Goal: Check status: Verify the current state of an ongoing process or item

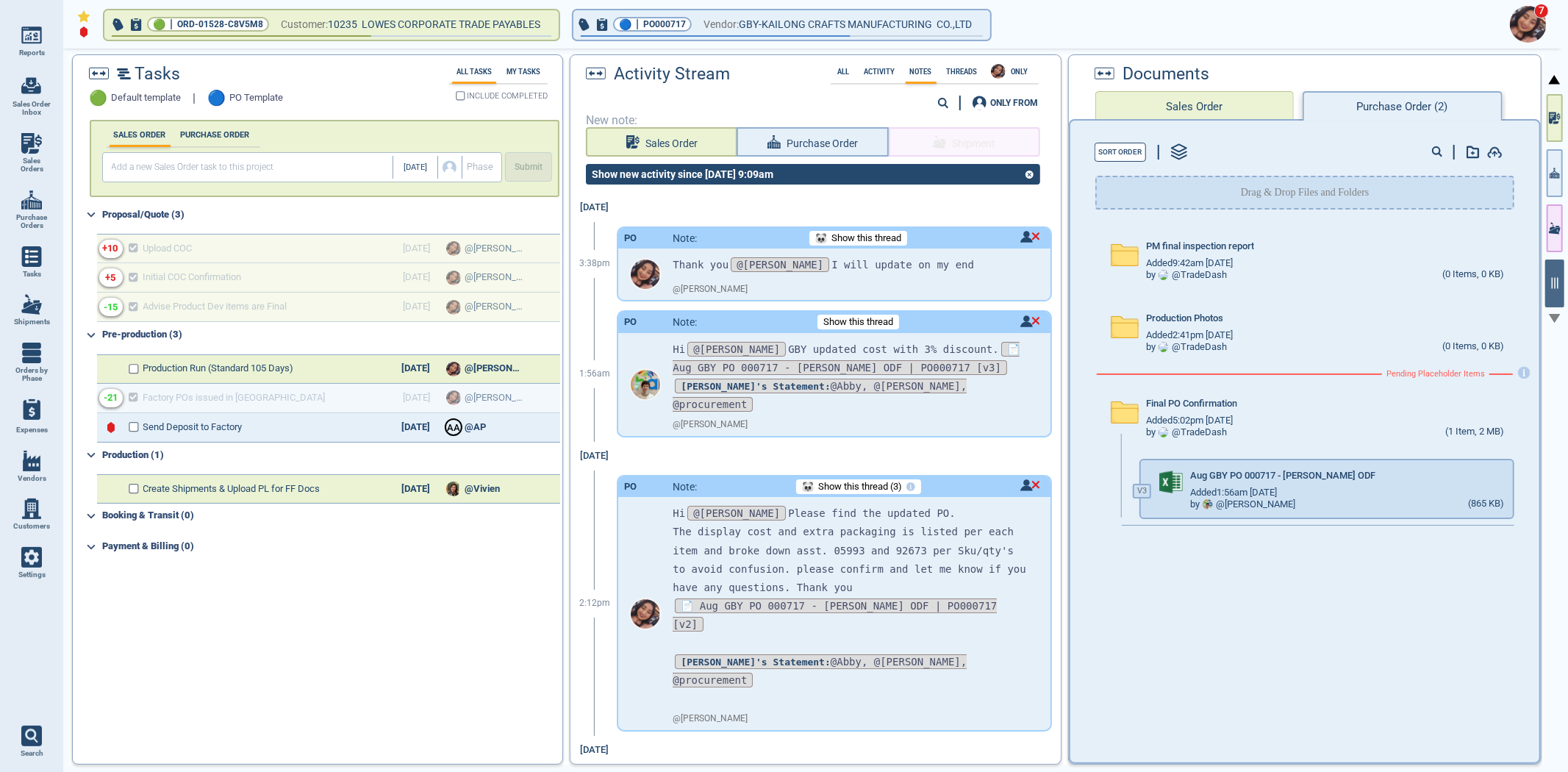
click at [54, 133] on link "Sales Orders" at bounding box center [31, 153] width 64 height 57
select select "50"
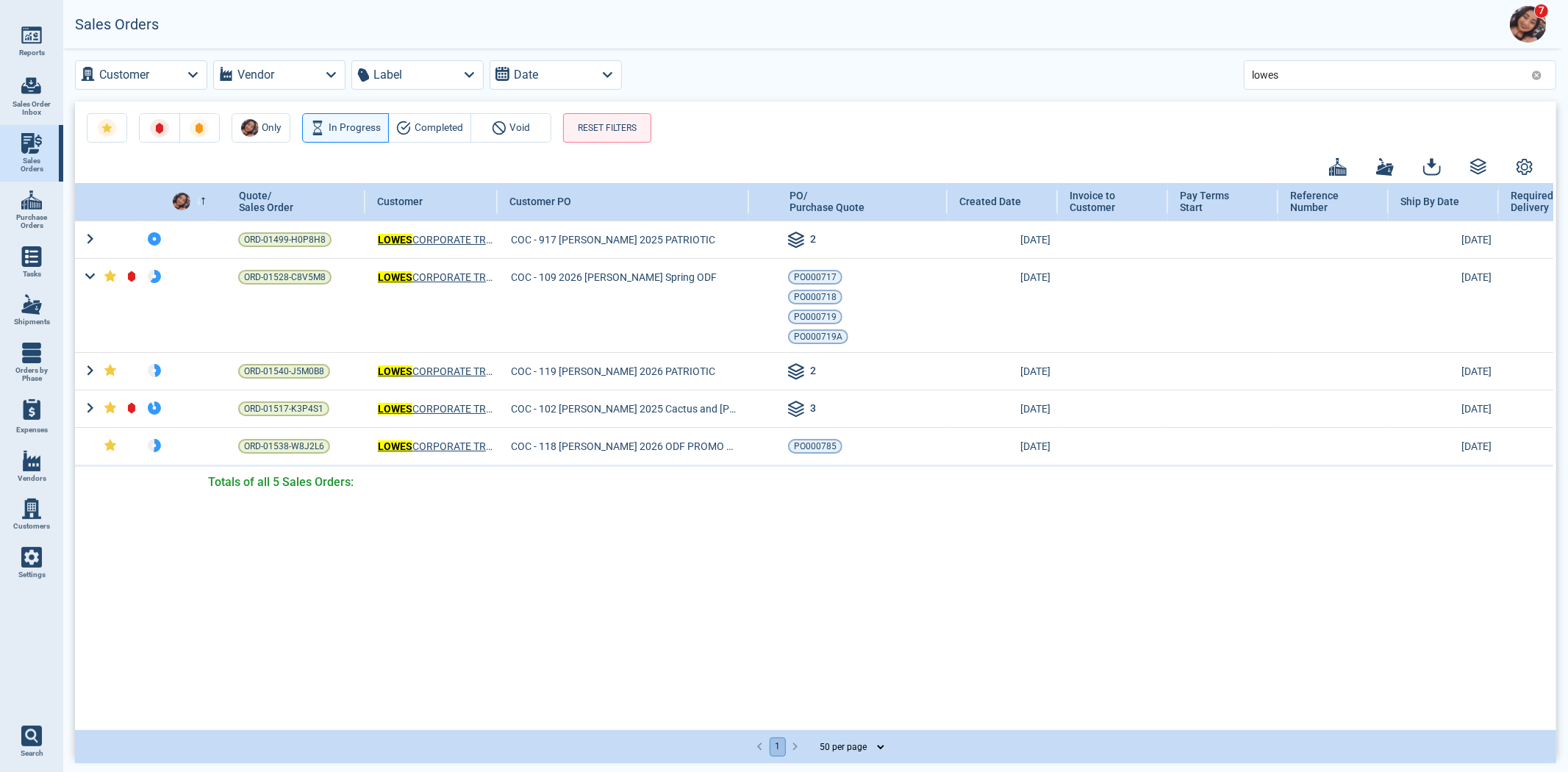
click at [1537, 73] on icon at bounding box center [1537, 75] width 11 height 11
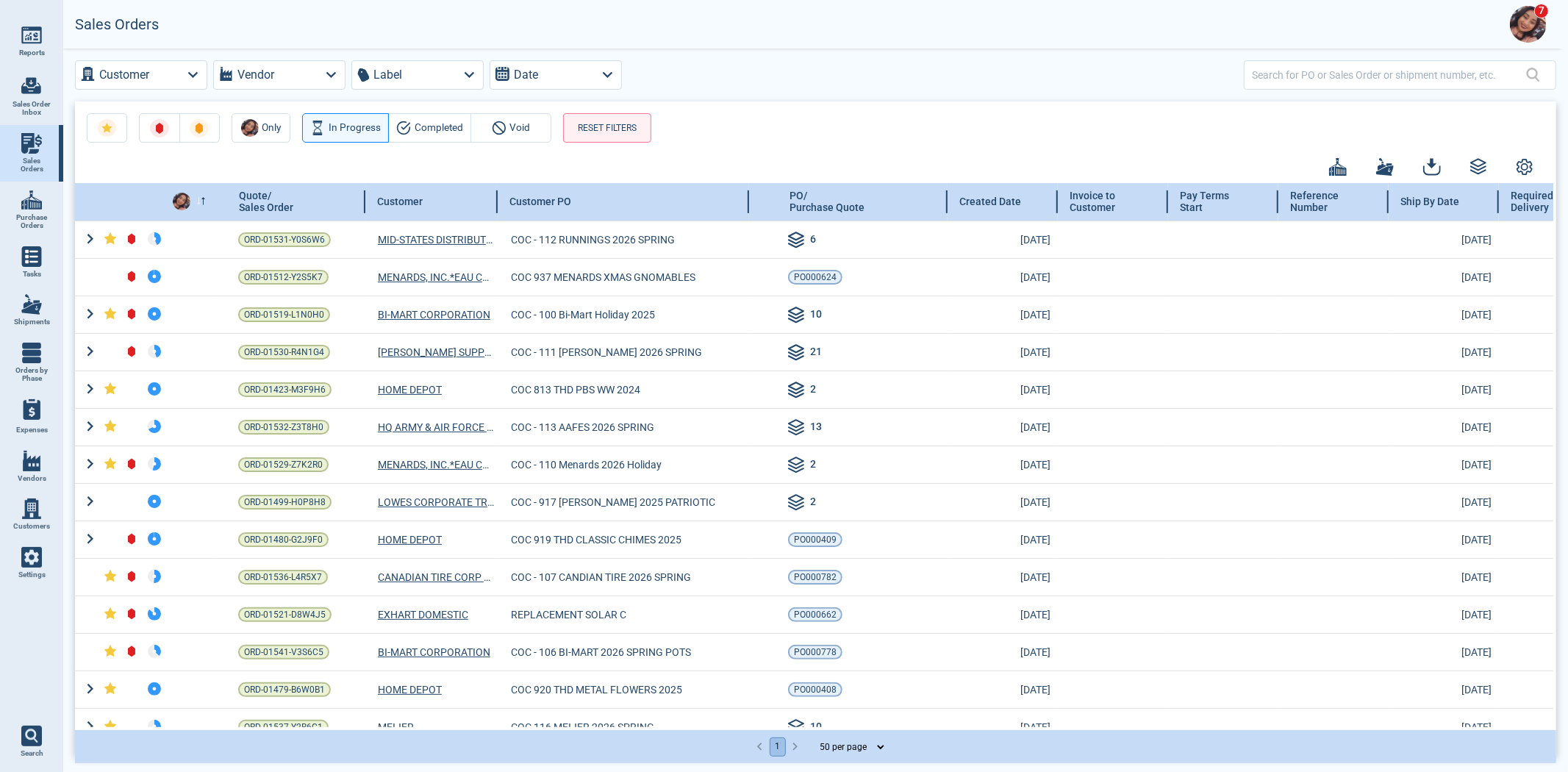
click at [202, 204] on span at bounding box center [201, 201] width 10 height 11
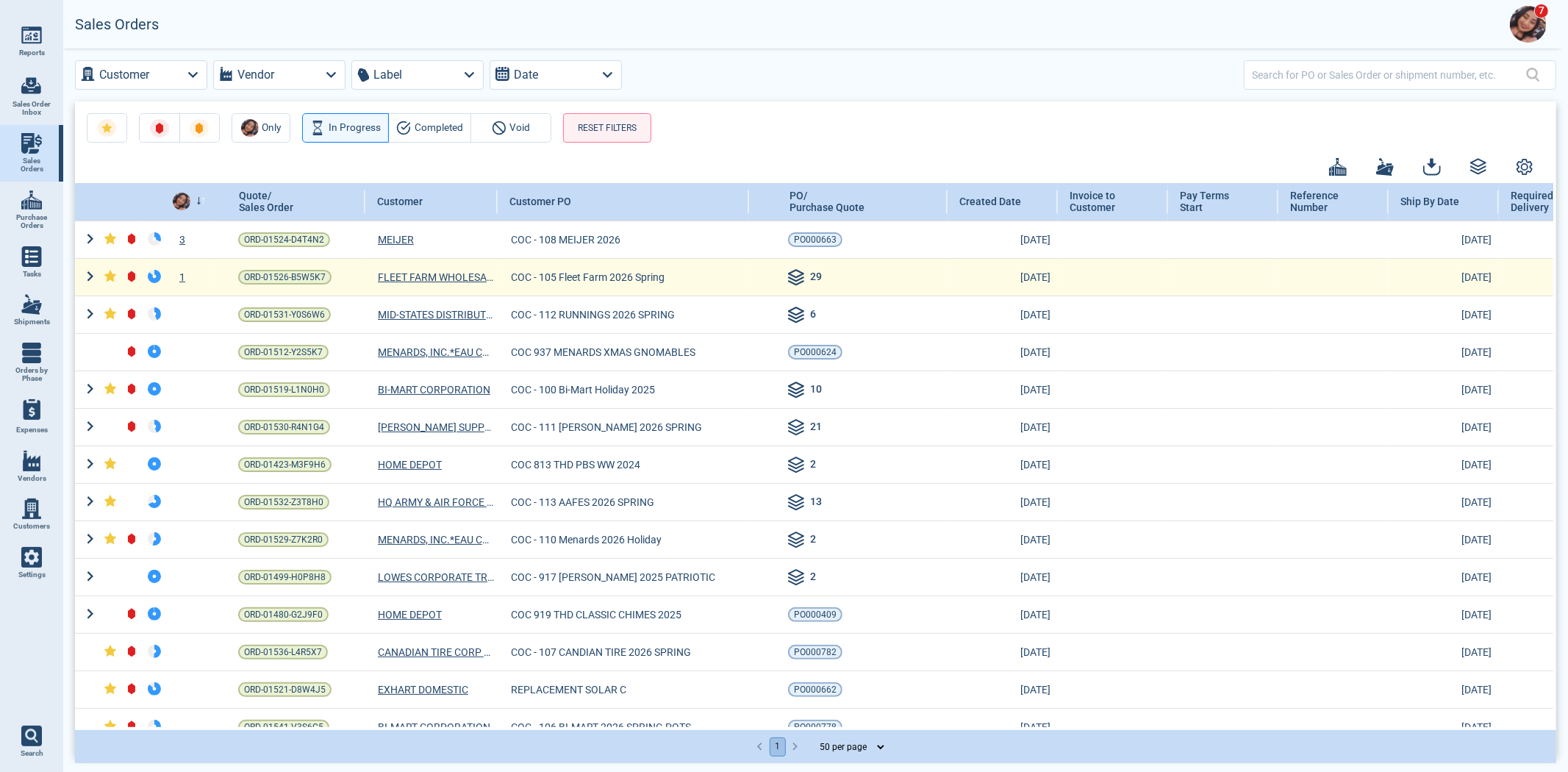
click at [185, 277] on div "1" at bounding box center [190, 277] width 48 height 15
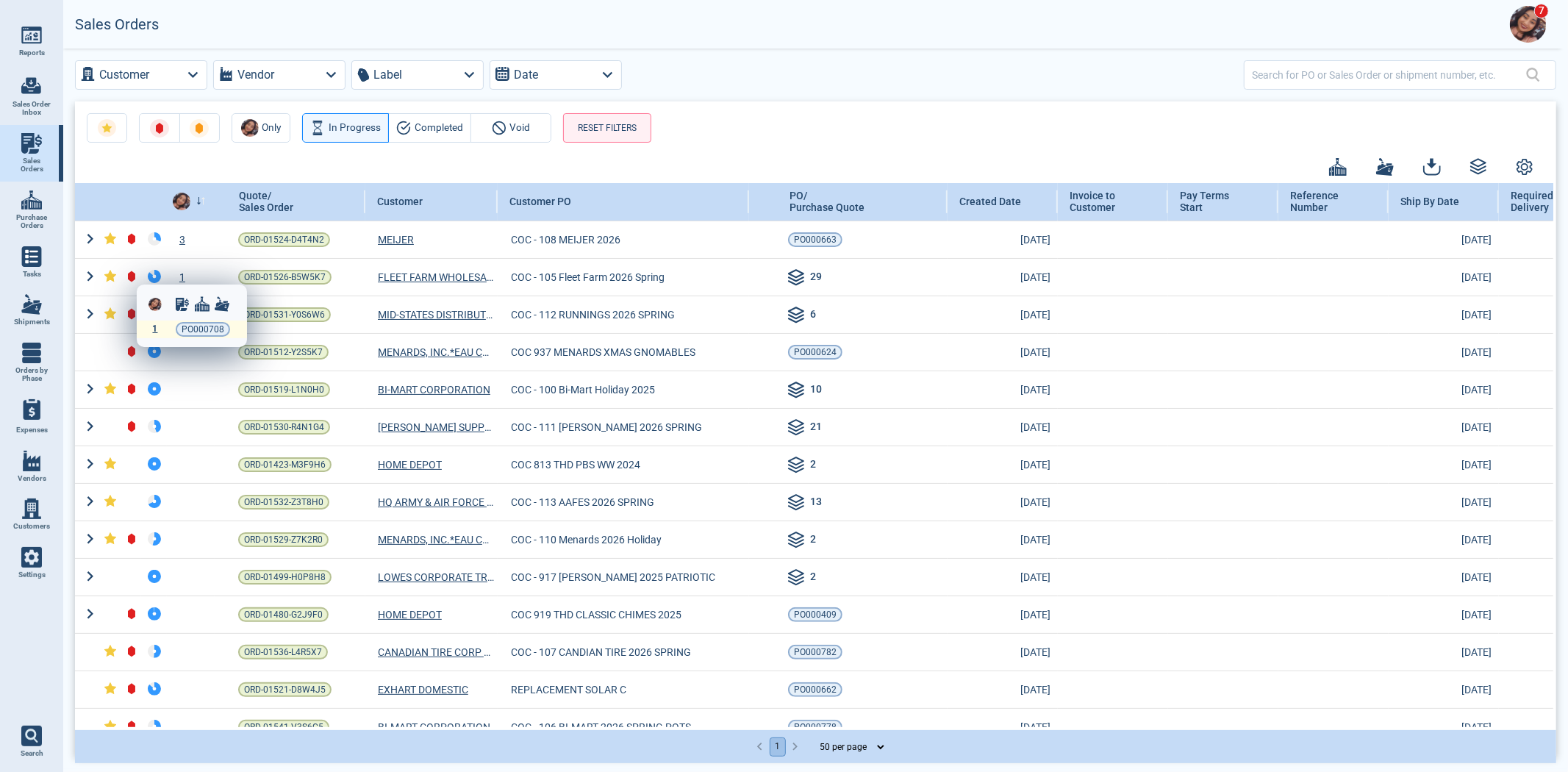
click at [150, 326] on div "1" at bounding box center [155, 330] width 10 height 10
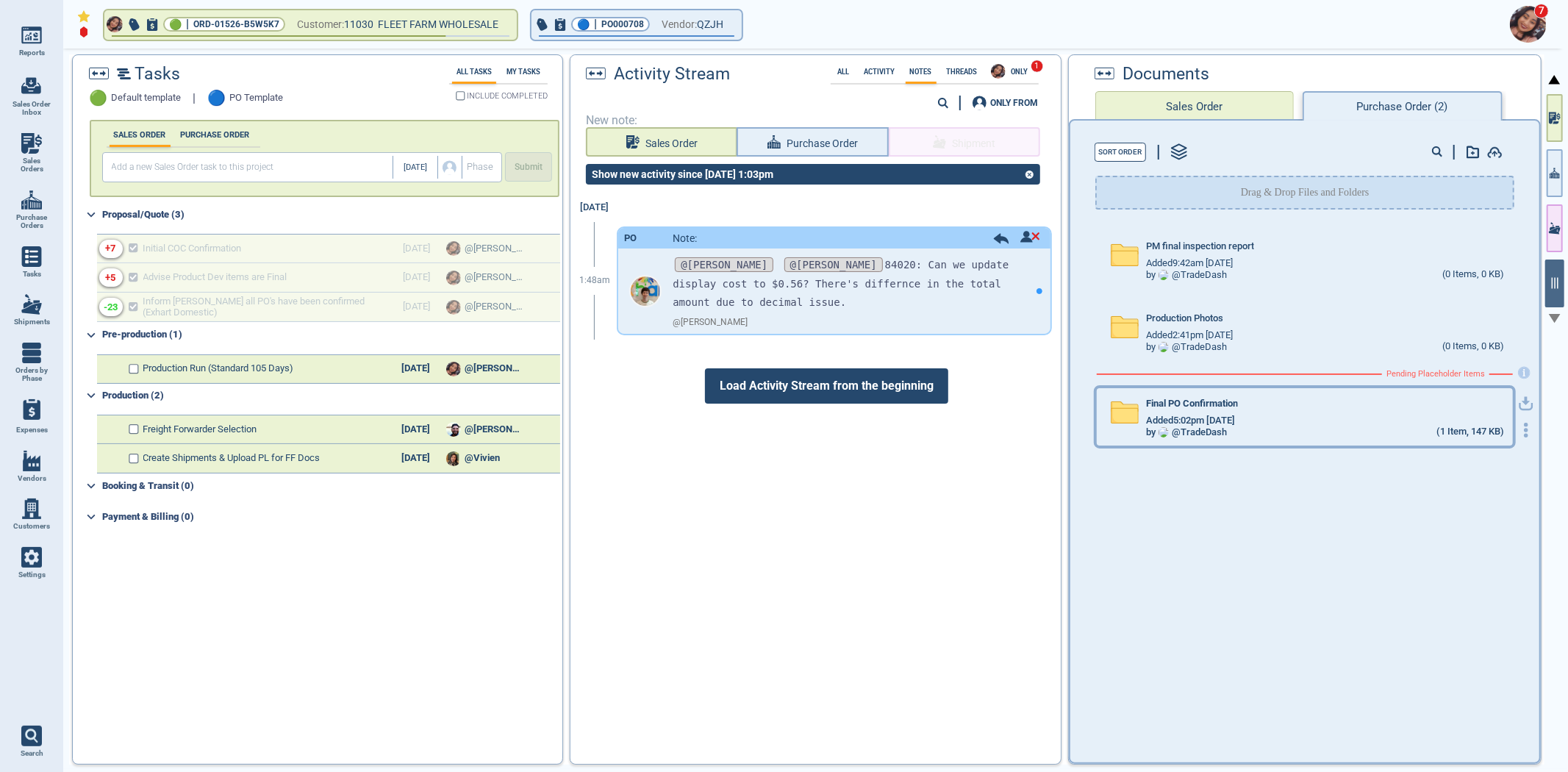
click at [1317, 391] on div "Final PO Confirmation Added 5:02pm [DATE] by @ TradeDash (1 Item, 147 KB)" at bounding box center [1305, 417] width 416 height 58
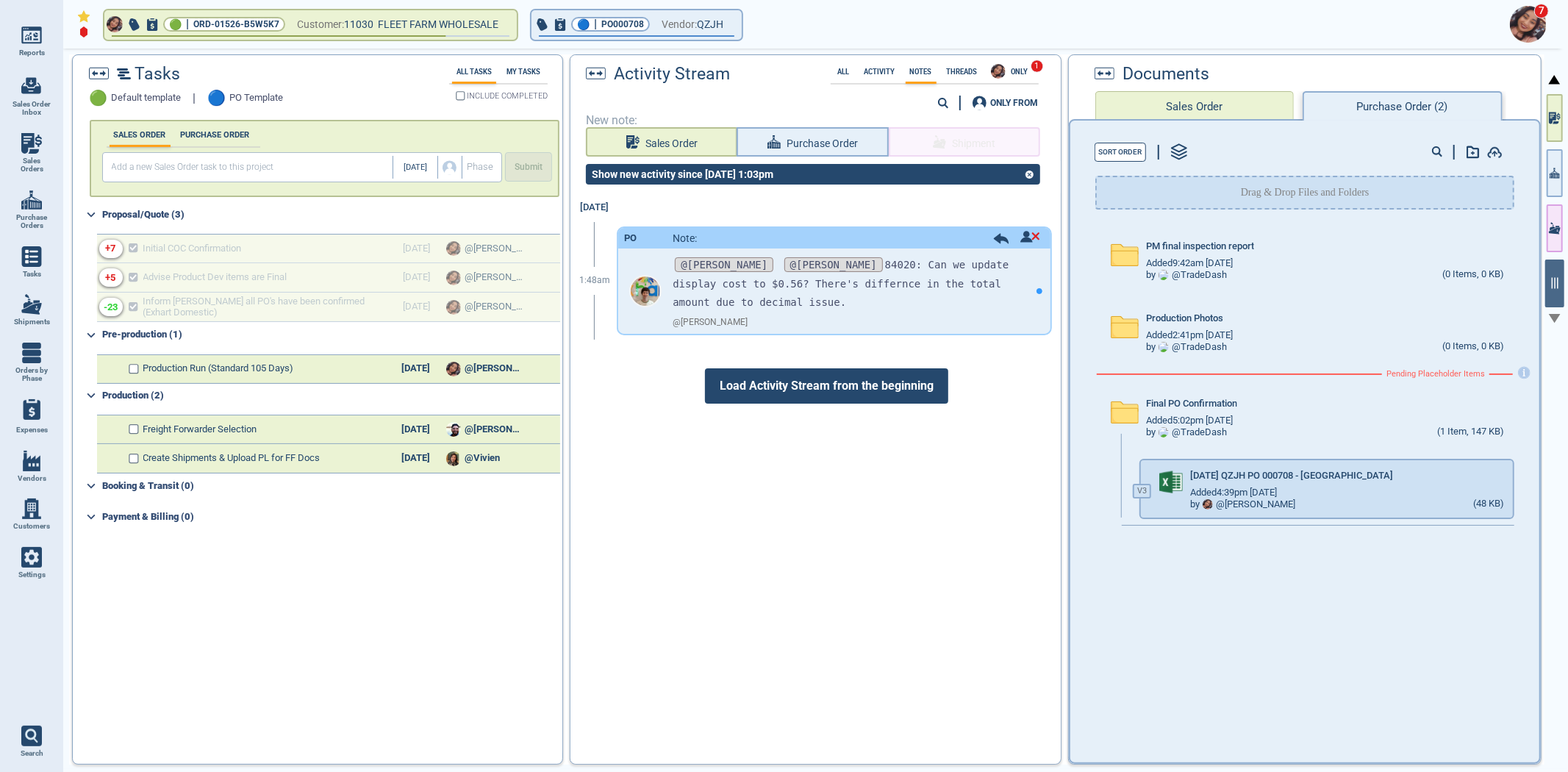
click at [864, 397] on span "Load Activity Stream from the beginning" at bounding box center [827, 386] width 243 height 35
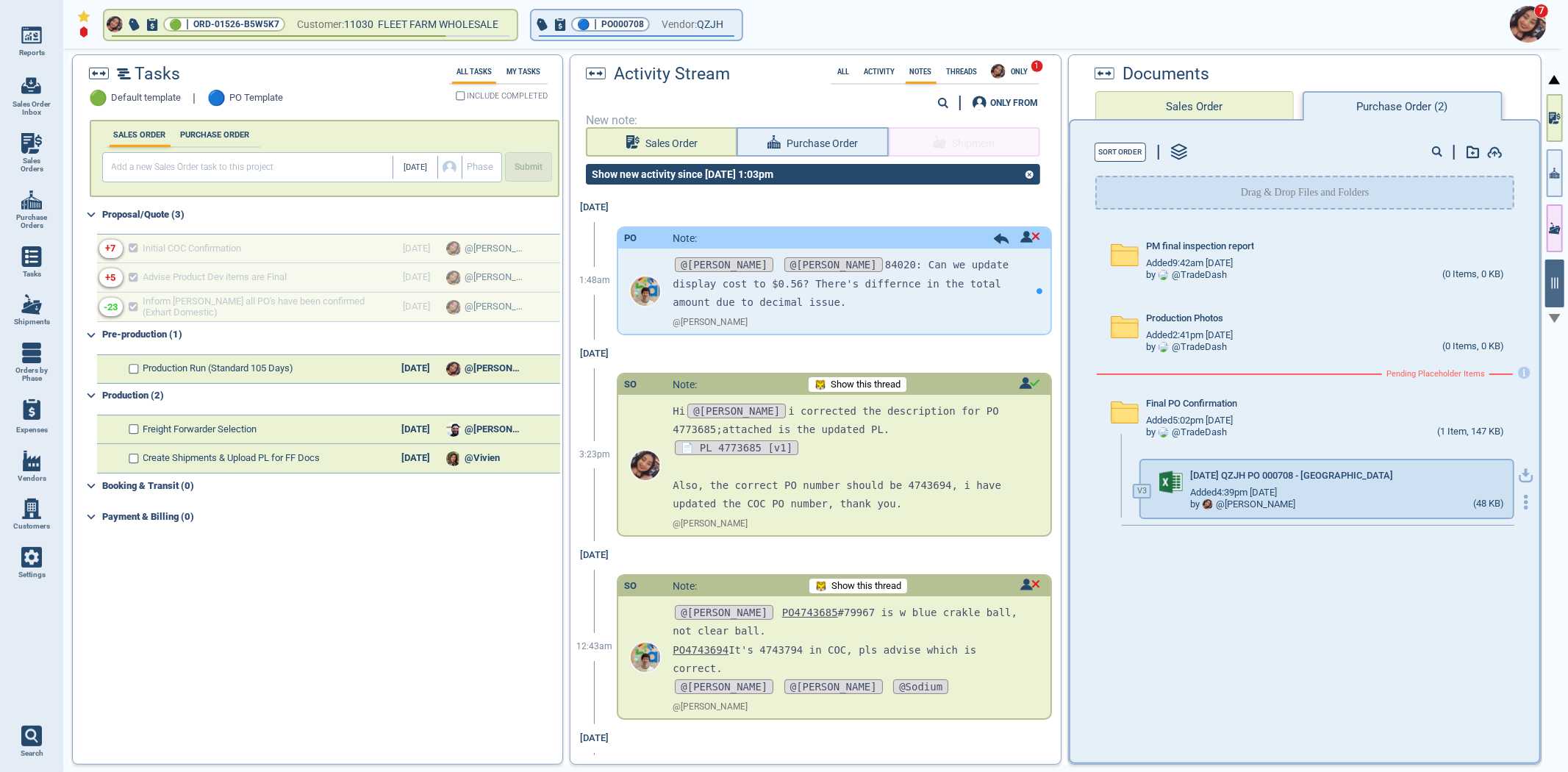
click at [1519, 468] on icon "button" at bounding box center [1526, 475] width 15 height 15
click at [1031, 239] on div "PO Note:" at bounding box center [834, 238] width 432 height 21
drag, startPoint x: 1027, startPoint y: 296, endPoint x: 1026, endPoint y: 263, distance: 33.0
click at [1029, 291] on div at bounding box center [1040, 291] width 22 height 85
click at [1033, 239] on div "PO Note:" at bounding box center [834, 238] width 432 height 21
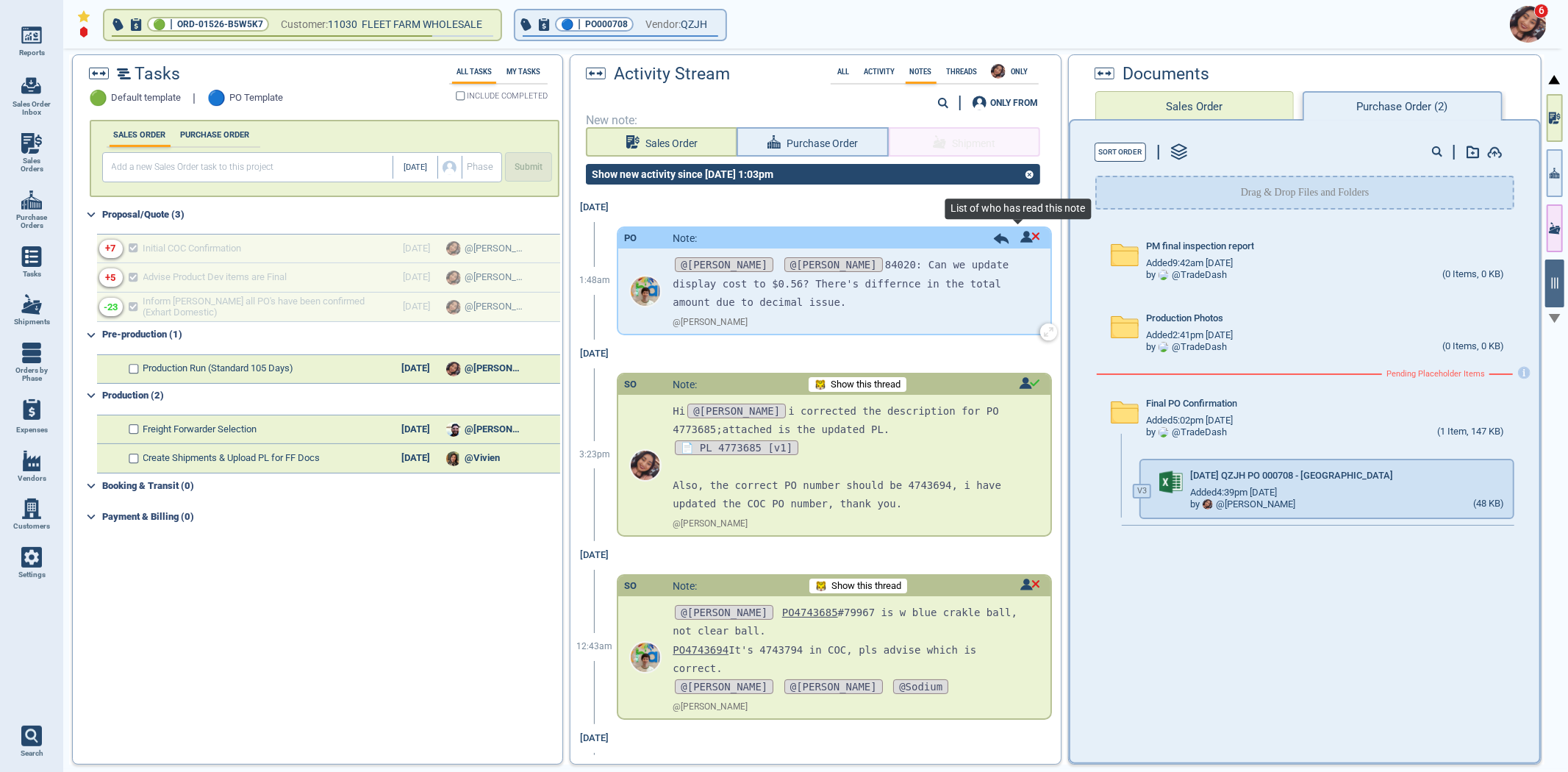
click at [1022, 243] on span at bounding box center [1030, 238] width 20 height 15
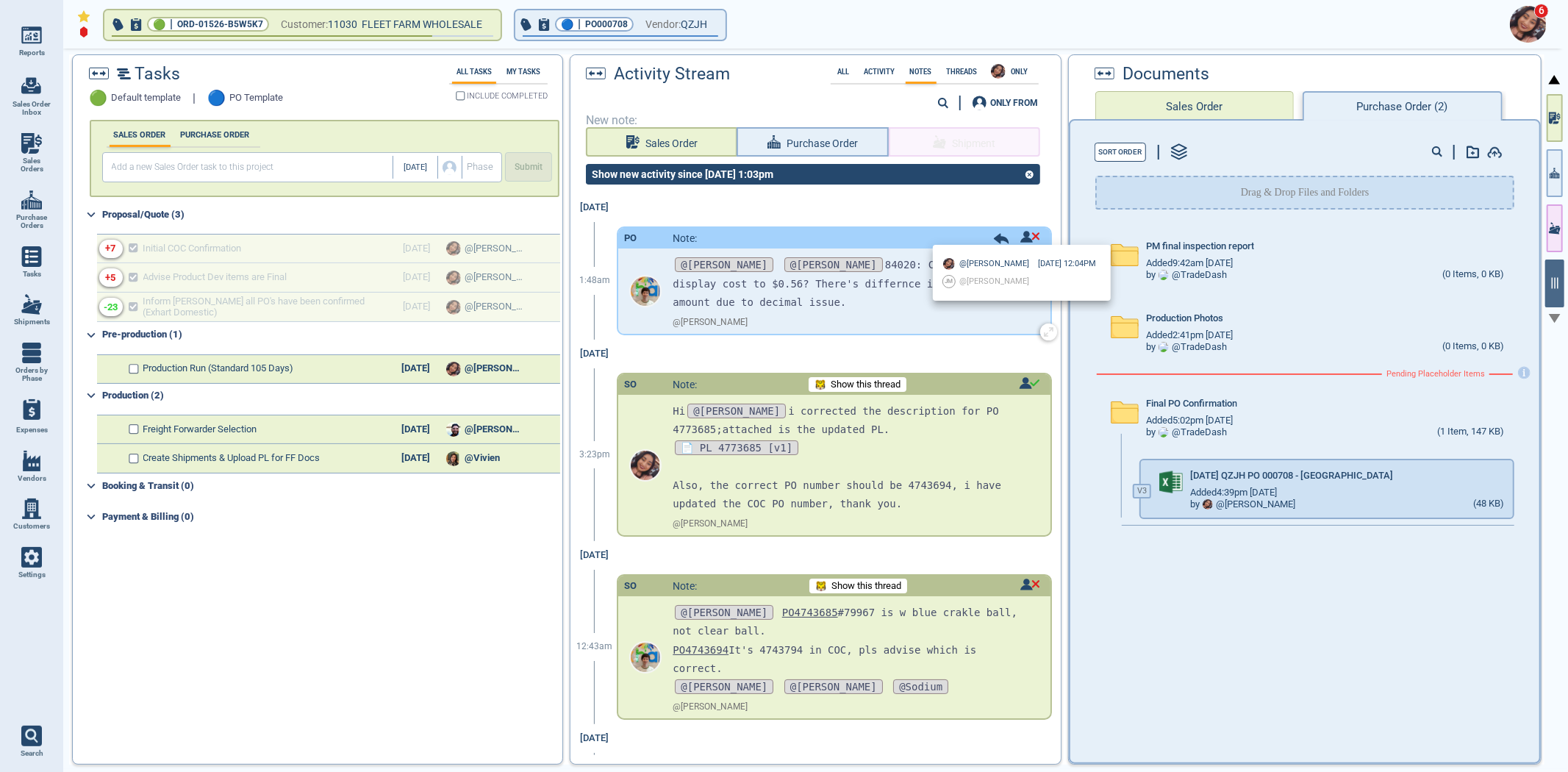
click at [1022, 243] on div at bounding box center [784, 386] width 1568 height 772
click at [1029, 282] on div at bounding box center [1040, 291] width 22 height 85
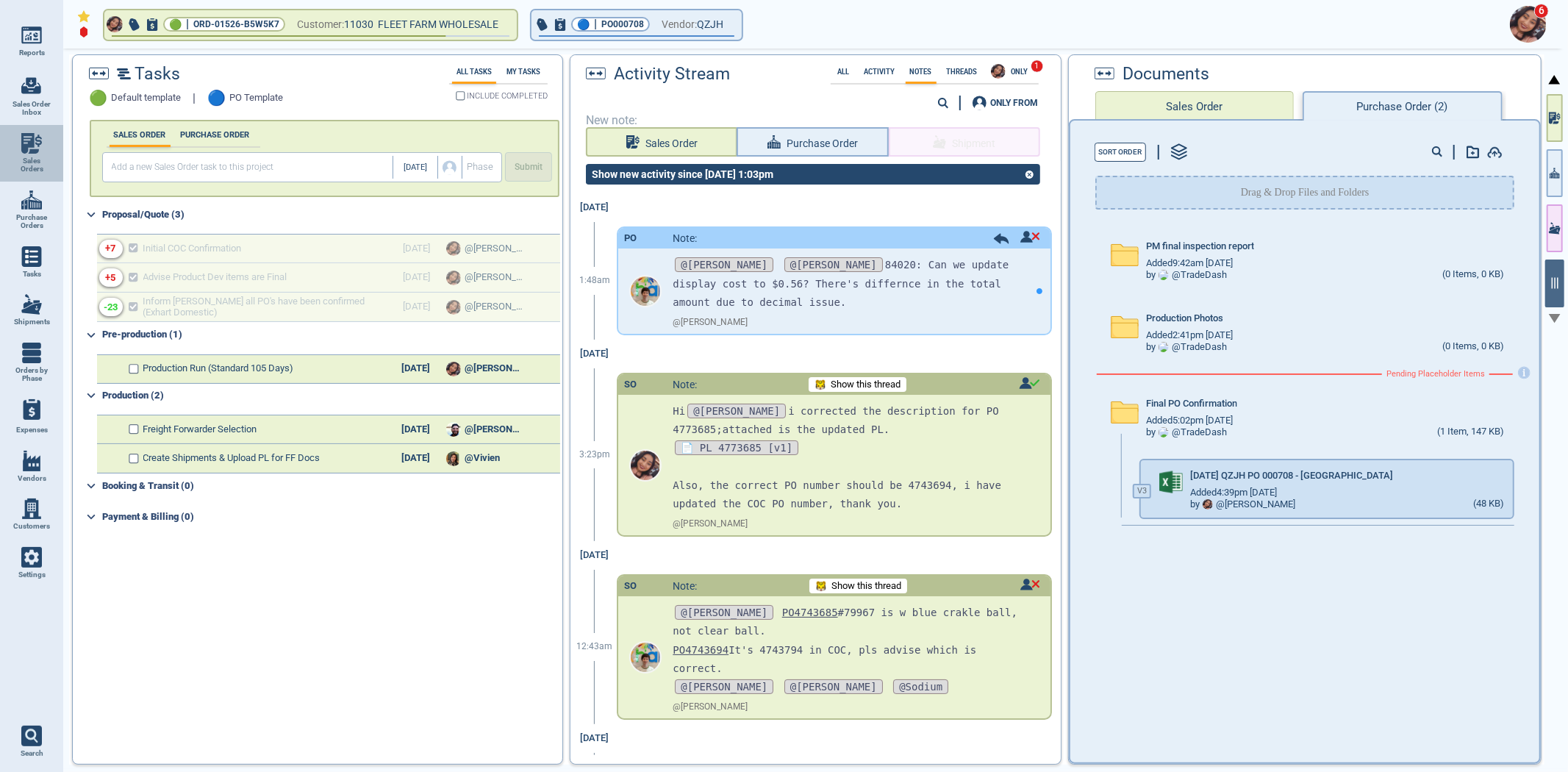
click at [27, 141] on img at bounding box center [31, 144] width 21 height 21
select select "50"
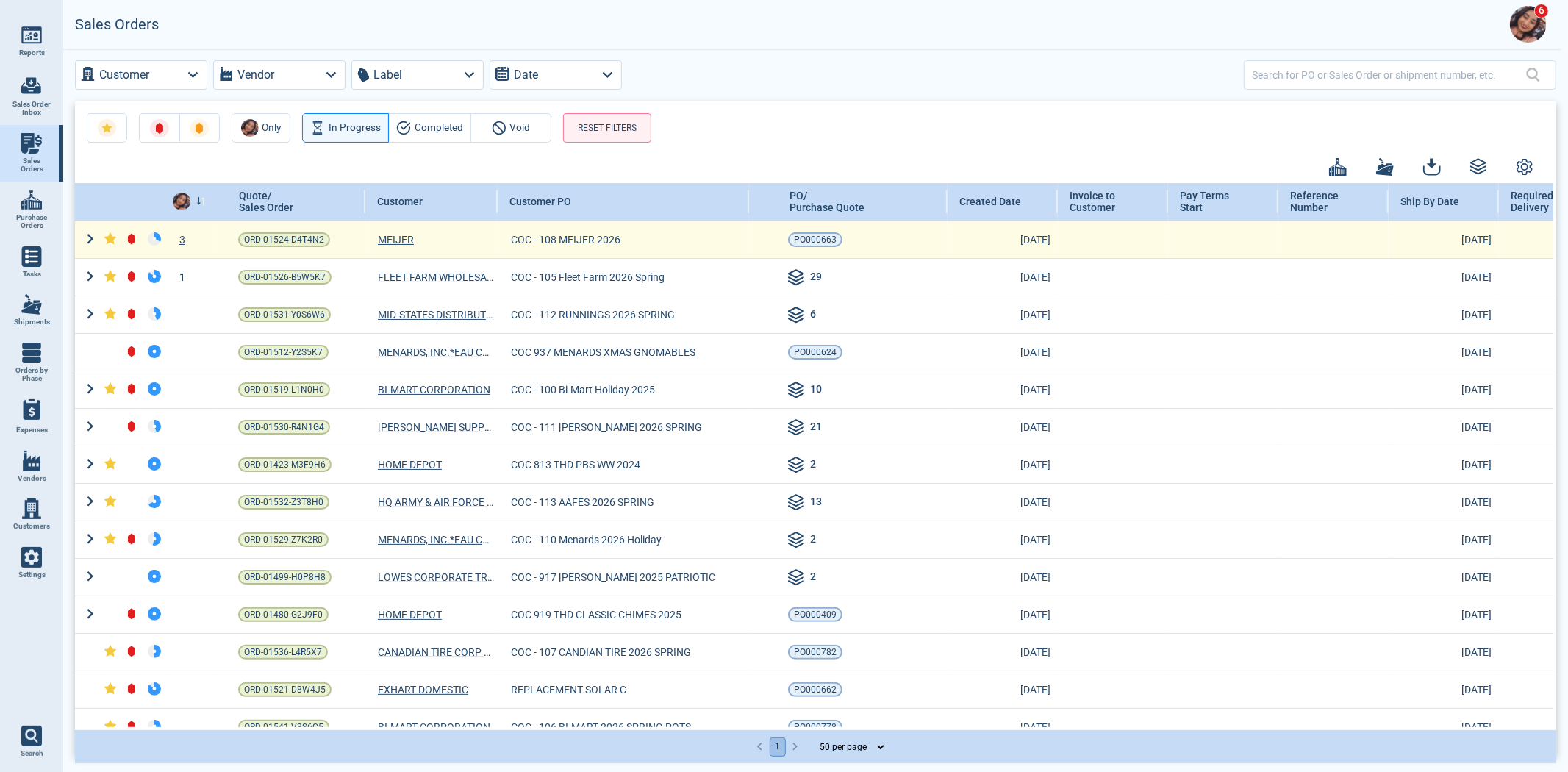
click at [185, 244] on div "3" at bounding box center [190, 239] width 48 height 15
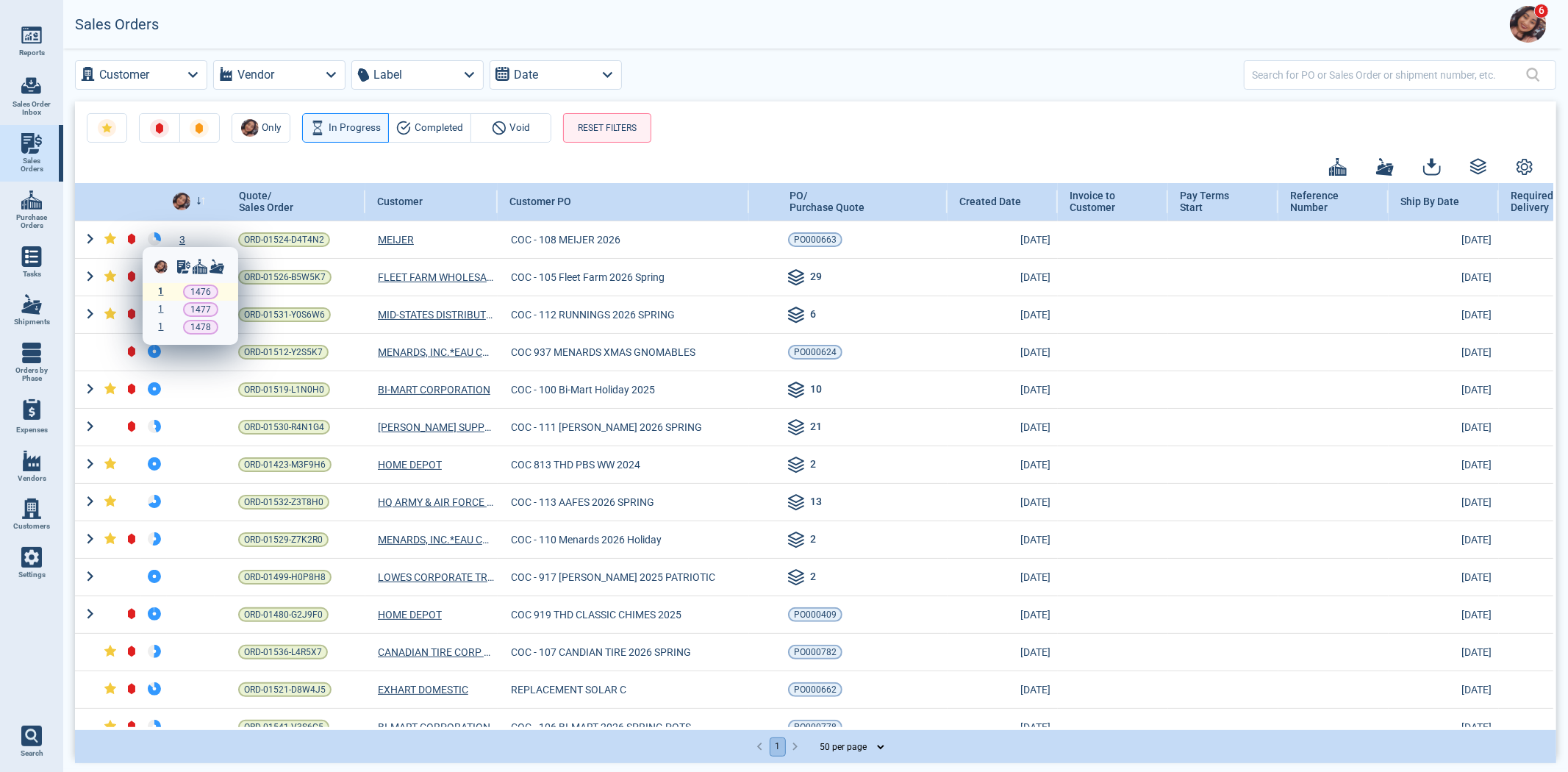
click at [166, 291] on div "1" at bounding box center [161, 292] width 10 height 10
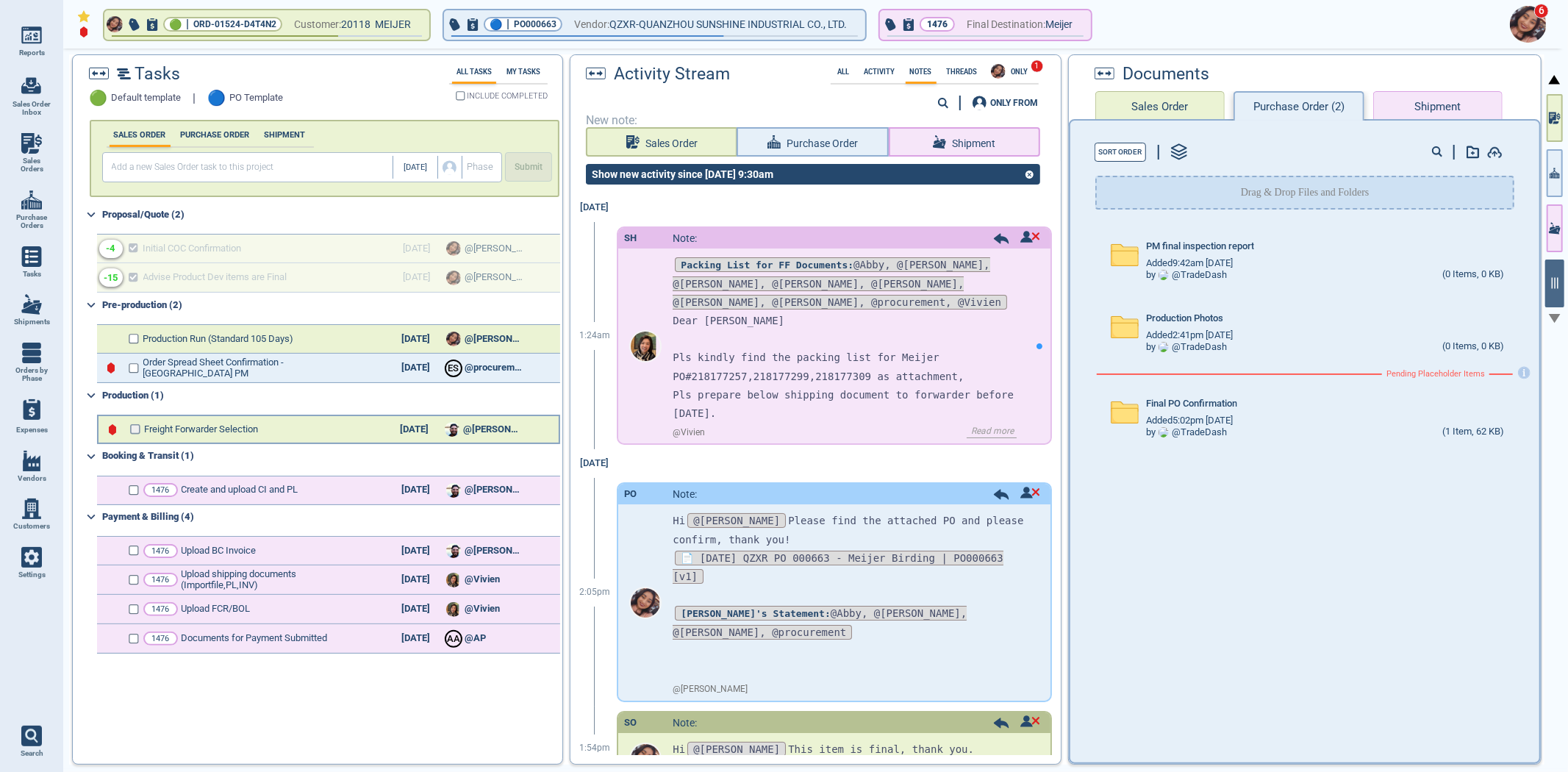
click at [134, 424] on input "checkbox" at bounding box center [135, 429] width 11 height 10
checkbox input "false"
click at [133, 368] on input "checkbox" at bounding box center [135, 369] width 11 height 10
checkbox input "false"
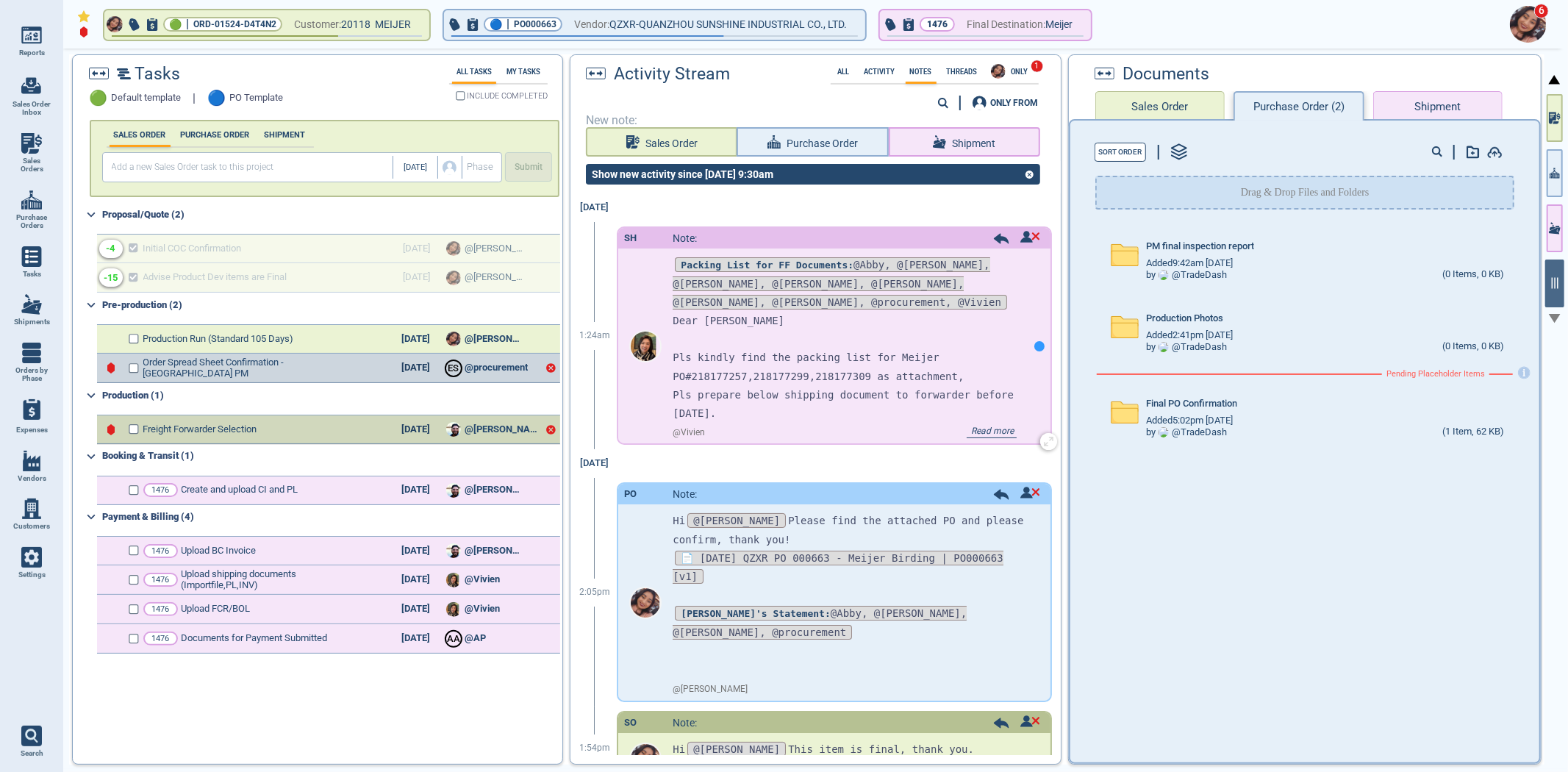
checkbox input "true"
